Goal: Download file/media

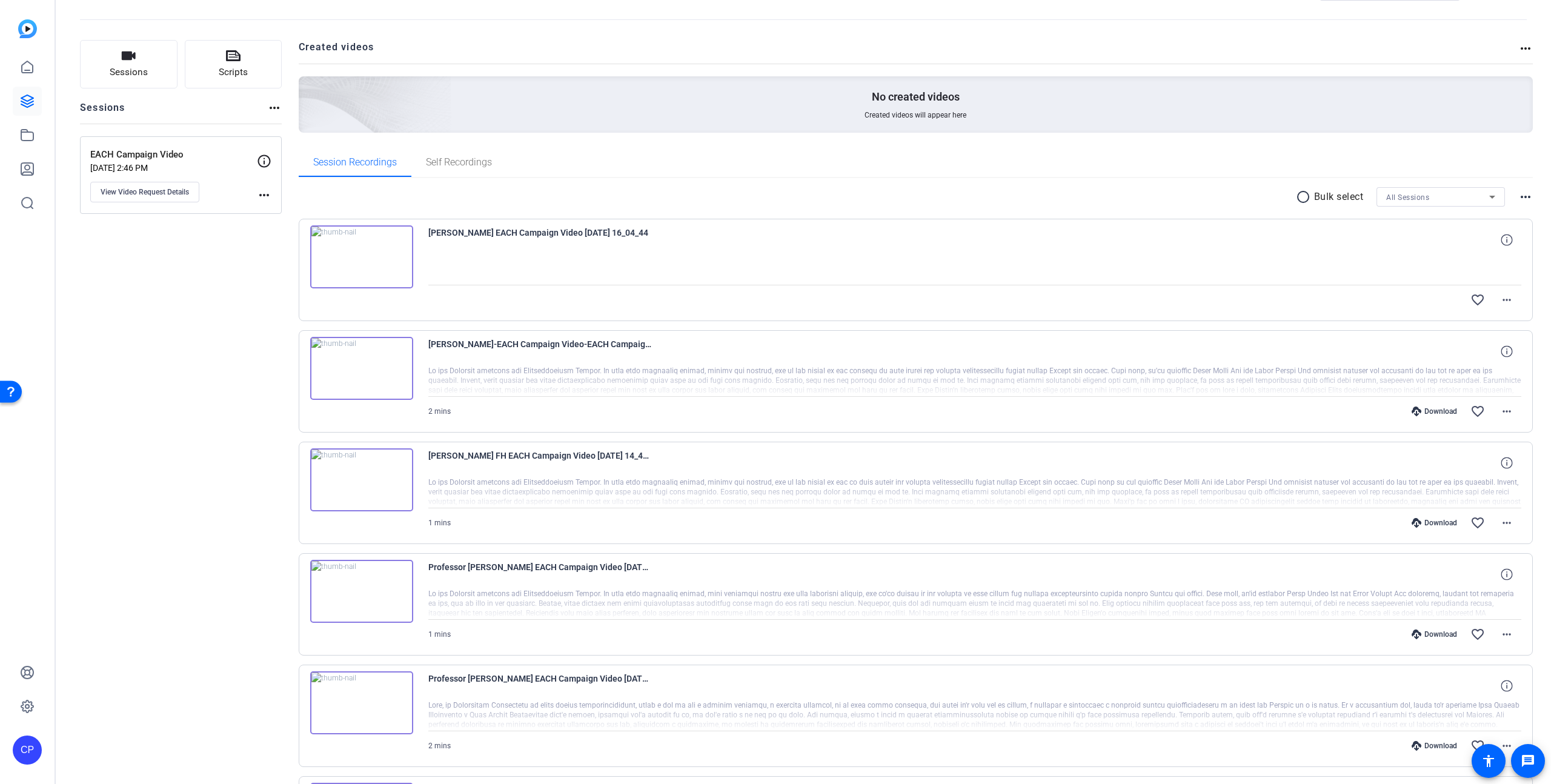
scroll to position [48, 0]
click at [1504, 521] on mat-icon "more_horiz" at bounding box center [1507, 522] width 14 height 14
click at [1489, 579] on span "Download MP4" at bounding box center [1476, 578] width 73 height 14
click at [1509, 410] on mat-icon "more_horiz" at bounding box center [1507, 410] width 14 height 14
click at [1488, 467] on span "Download MP4" at bounding box center [1476, 467] width 73 height 14
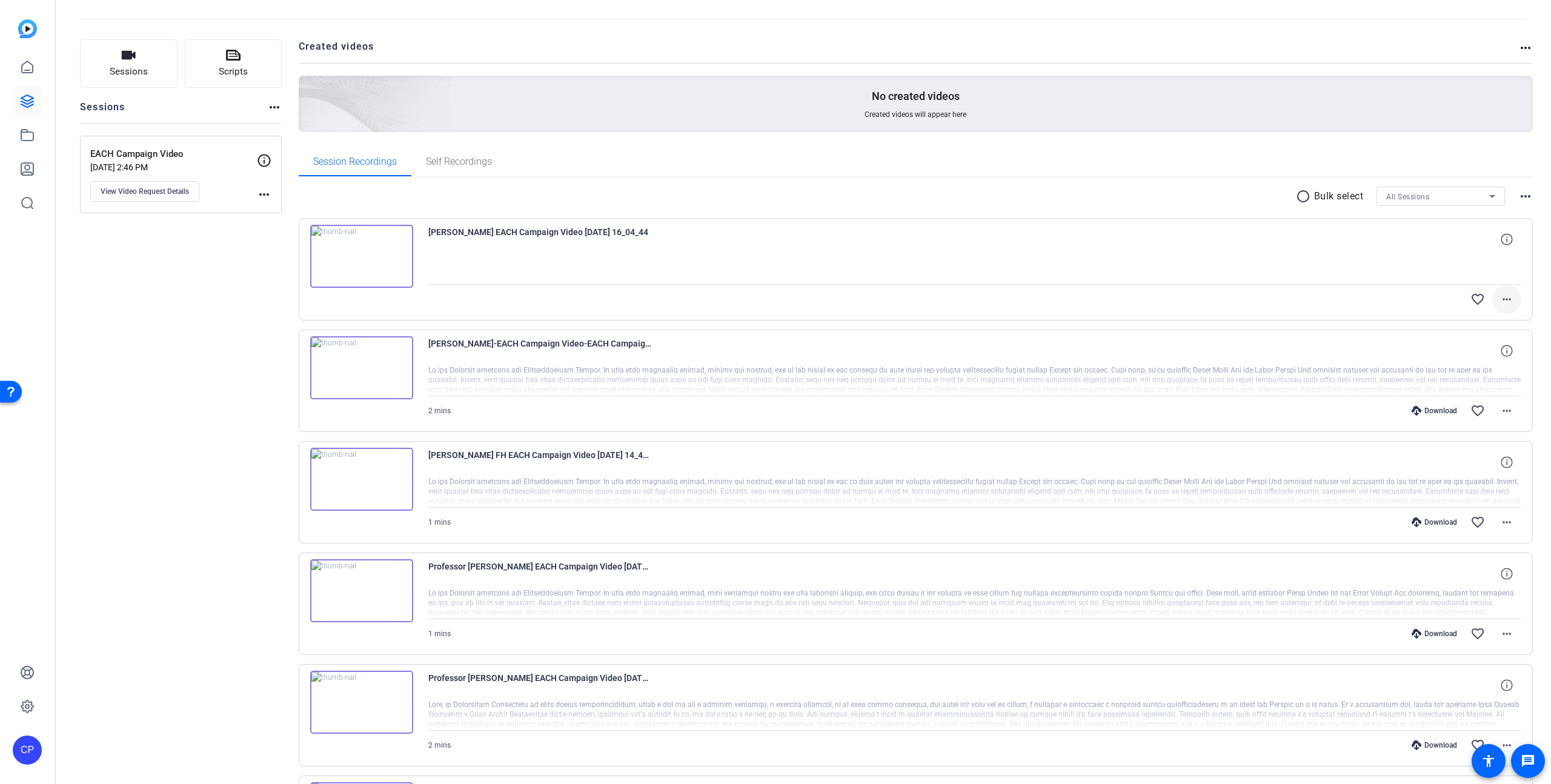
click at [1510, 298] on mat-icon "more_horiz" at bounding box center [1507, 299] width 14 height 14
click at [1214, 198] on div at bounding box center [776, 392] width 1551 height 784
drag, startPoint x: 489, startPoint y: 229, endPoint x: 430, endPoint y: 230, distance: 59.0
click at [430, 230] on span "[PERSON_NAME] EACH Campaign Video [DATE] 16_04_44" at bounding box center [540, 239] width 224 height 29
copy span "Victoria Tzouma"
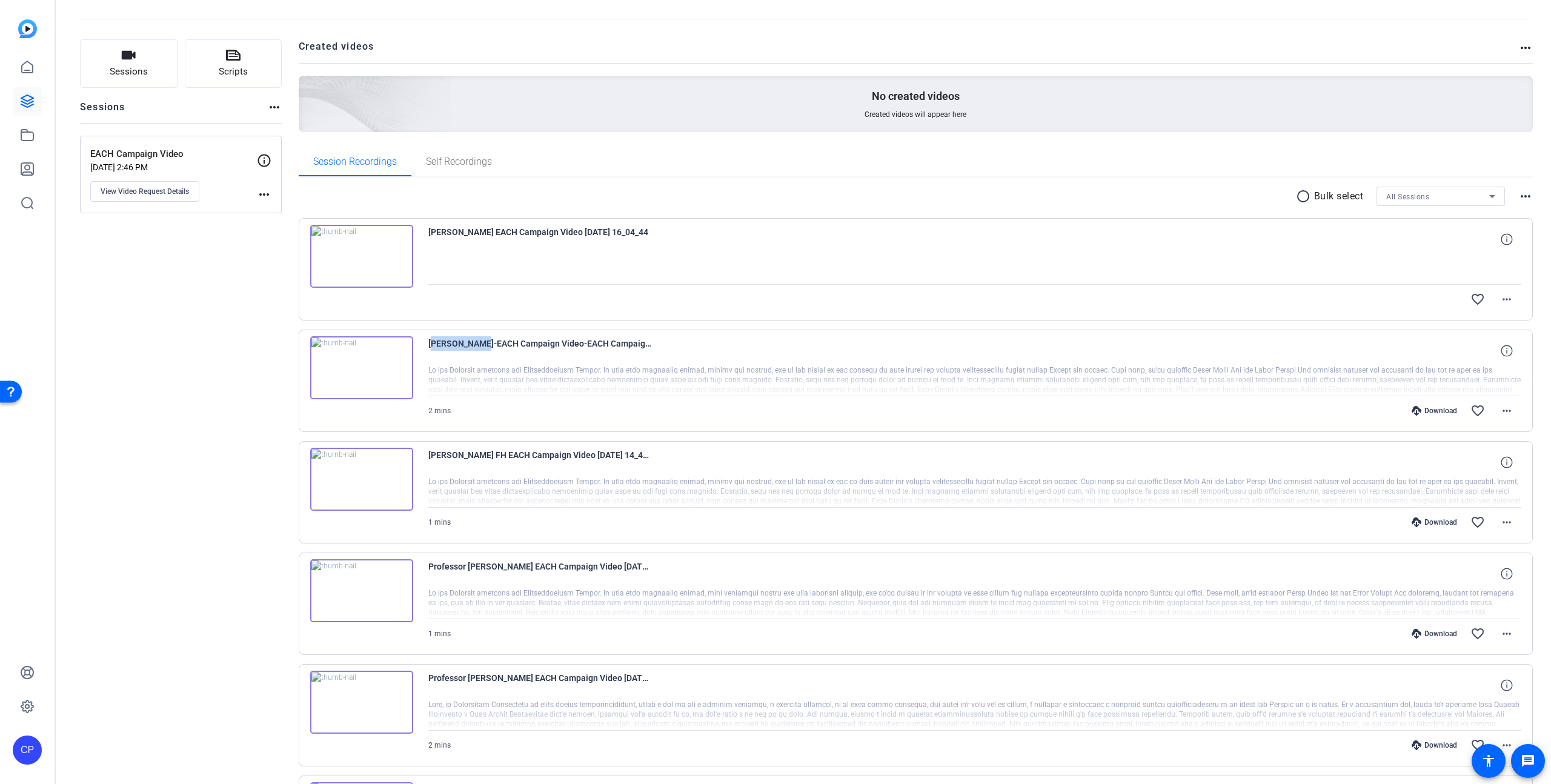
drag, startPoint x: 473, startPoint y: 344, endPoint x: 423, endPoint y: 341, distance: 50.1
click at [424, 341] on div "Marc Rijken-EACH Campaign Video-EACH Campaign Video-1757077529048-webcam 2 mins…" at bounding box center [916, 381] width 1235 height 102
copy span "Marc Rijken"
drag, startPoint x: 504, startPoint y: 453, endPoint x: 430, endPoint y: 453, distance: 74.0
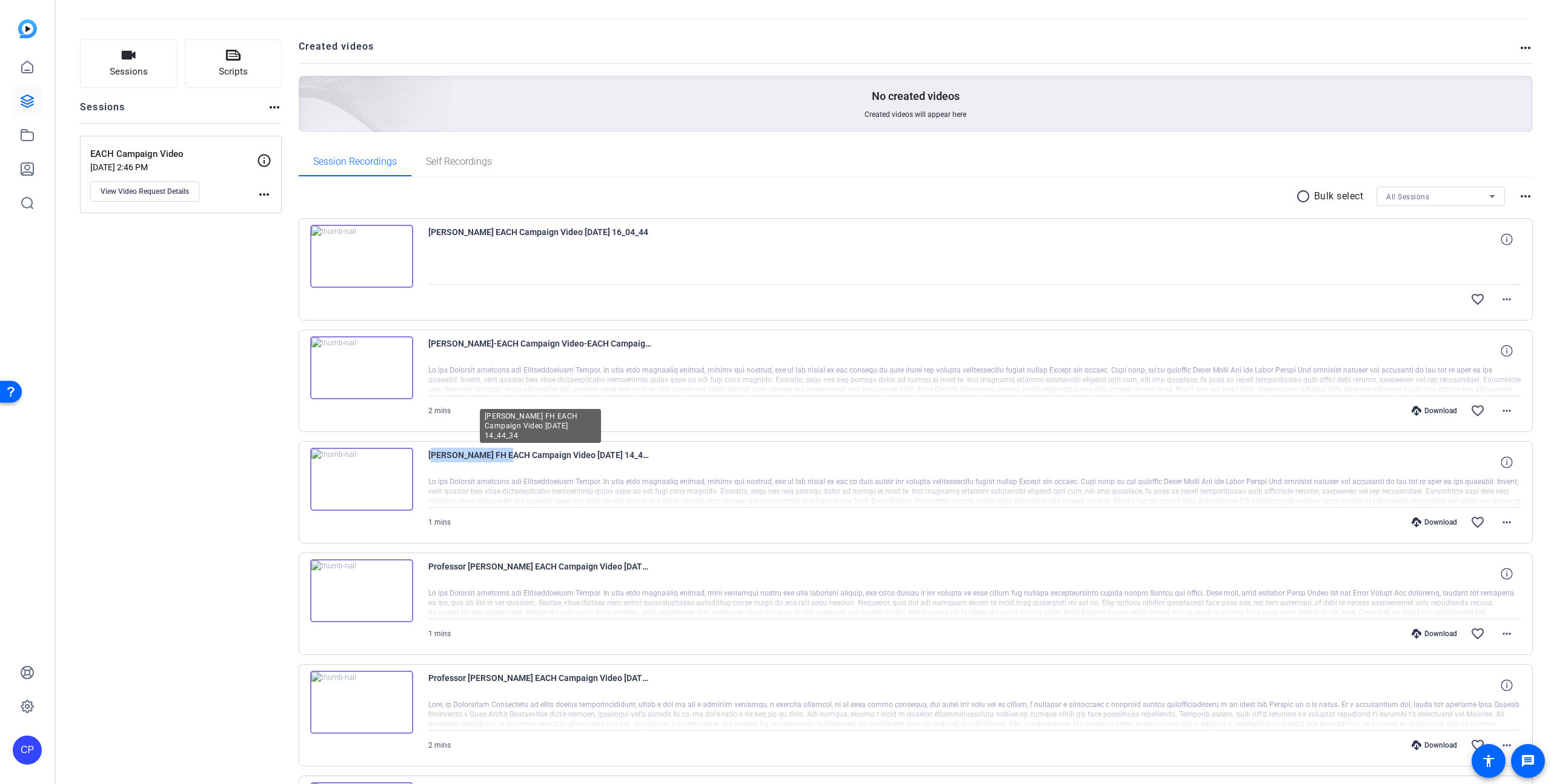
click at [430, 453] on span "[PERSON_NAME] FH EACH Campaign Video [DATE] 14_44_34" at bounding box center [540, 462] width 224 height 29
copy span "Magdalena Daccord"
